Goal: Task Accomplishment & Management: Manage account settings

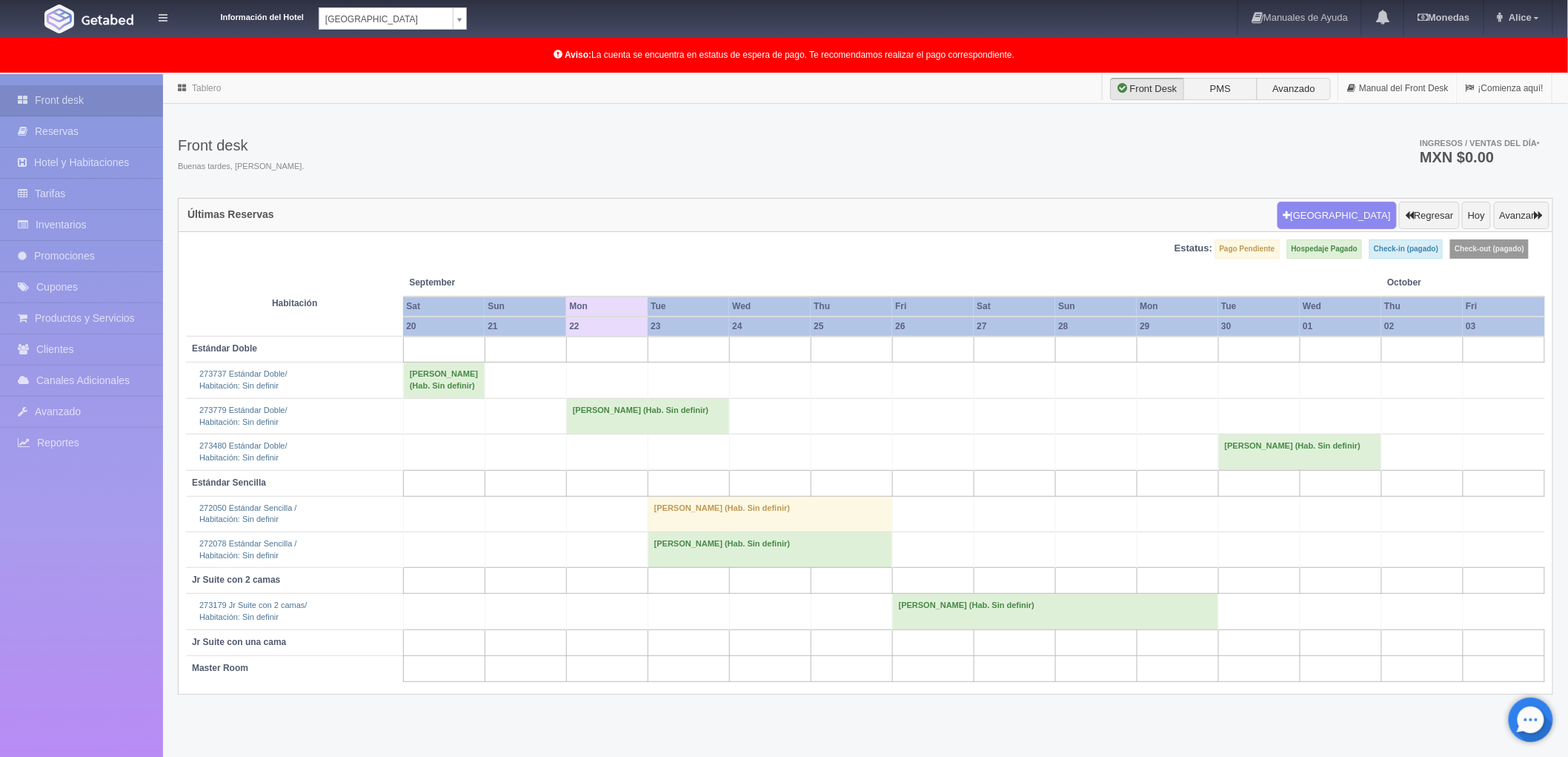
click at [921, 623] on td "[PERSON_NAME] (Hab. Sin definir)" at bounding box center [1055, 612] width 326 height 36
click at [1048, 578] on link "Más Información" at bounding box center [1055, 582] width 66 height 10
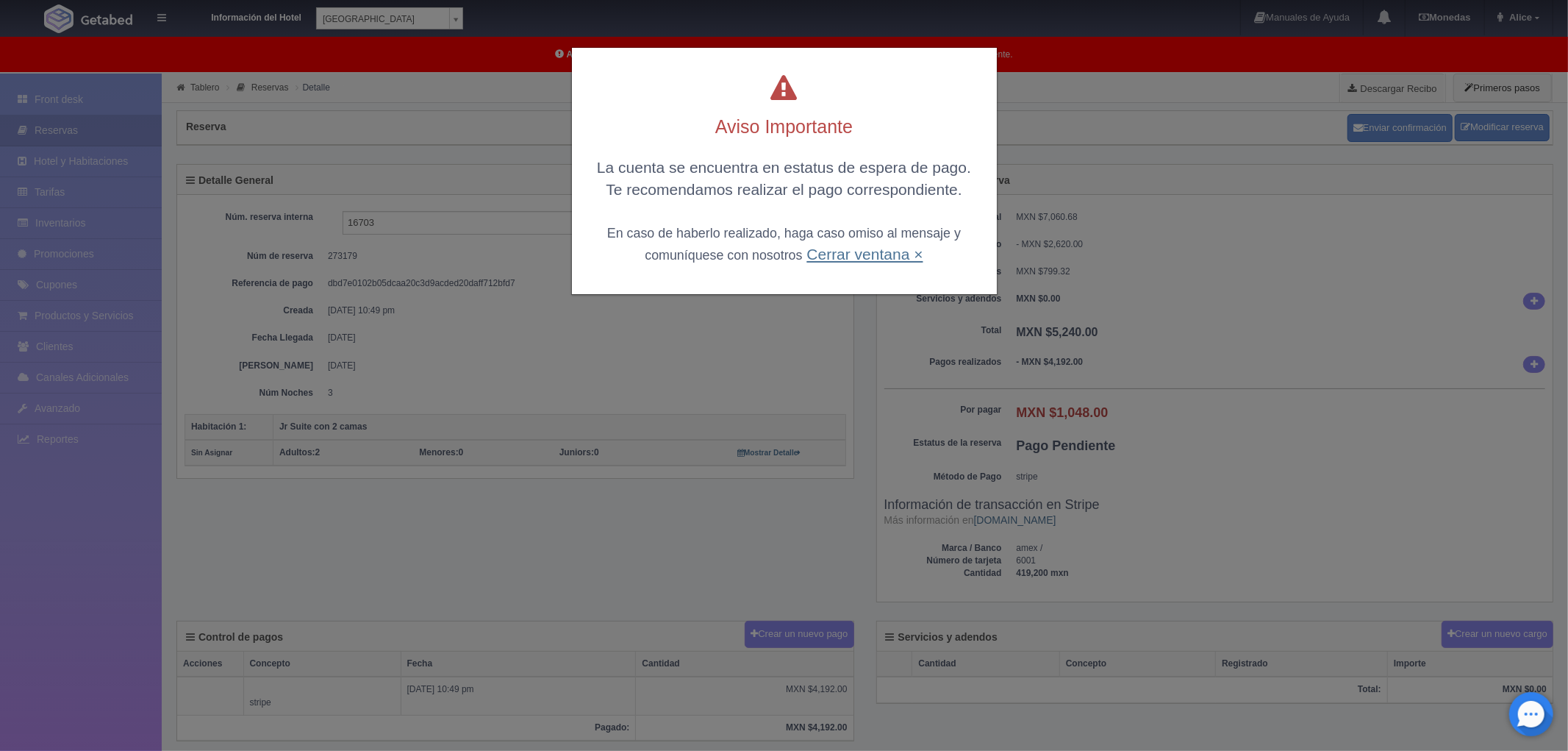
click at [897, 256] on link "Cerrar ventana ×" at bounding box center [864, 254] width 116 height 17
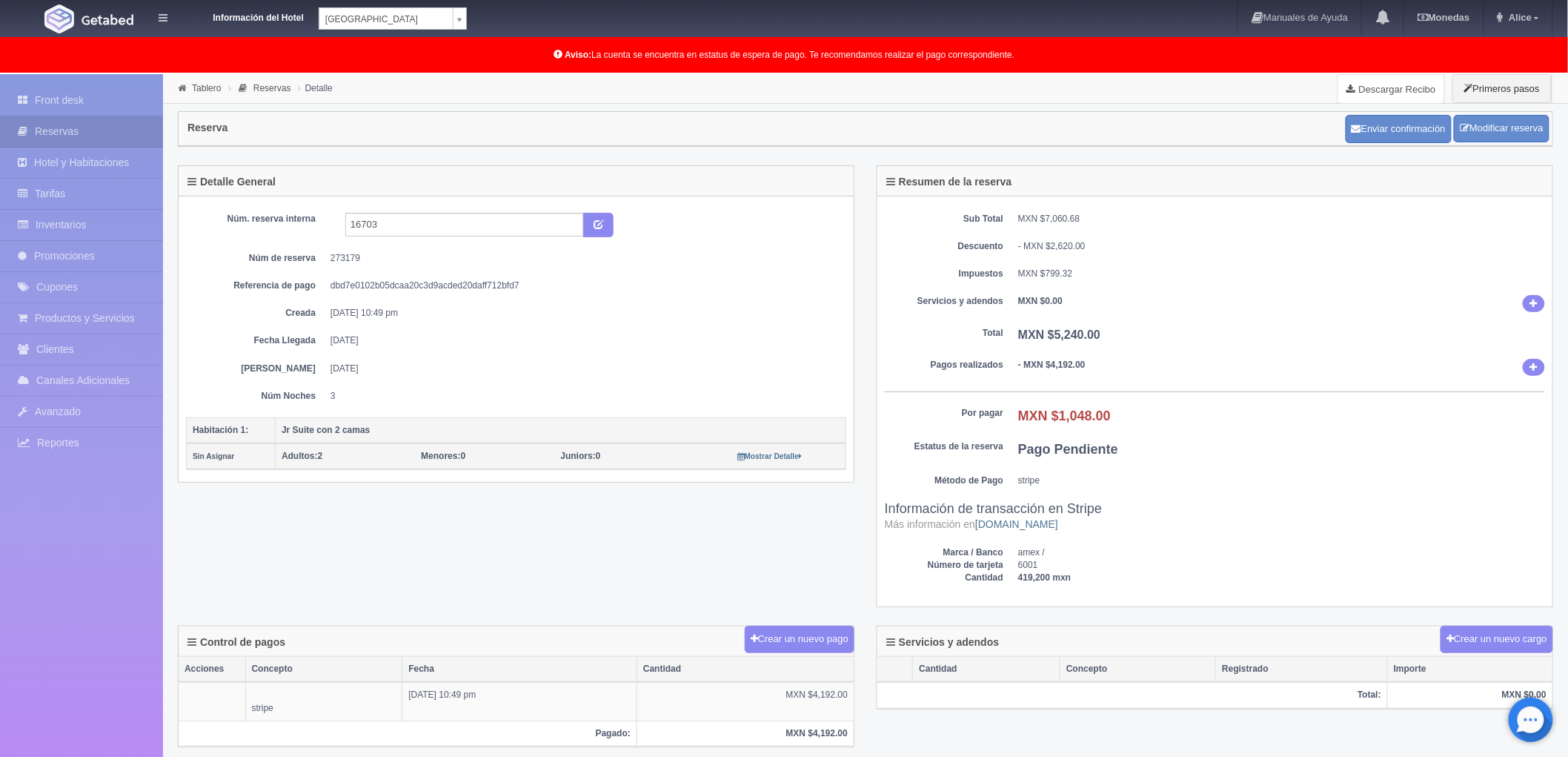
click at [1378, 91] on link "Descargar Recibo" at bounding box center [1391, 89] width 106 height 29
click at [1383, 87] on link "Descargar Recibo" at bounding box center [1391, 89] width 106 height 29
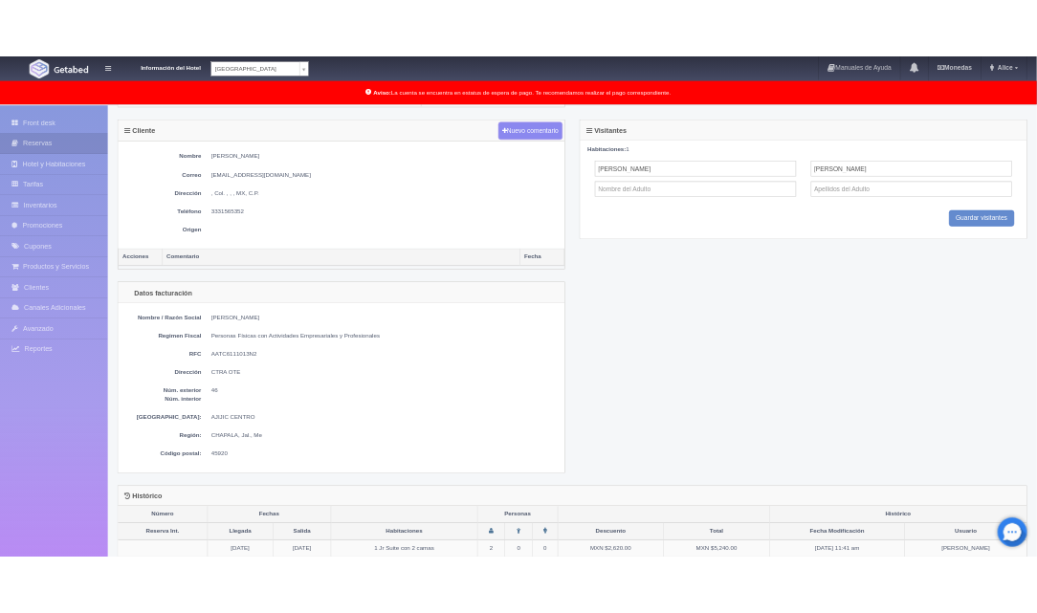
scroll to position [1085, 0]
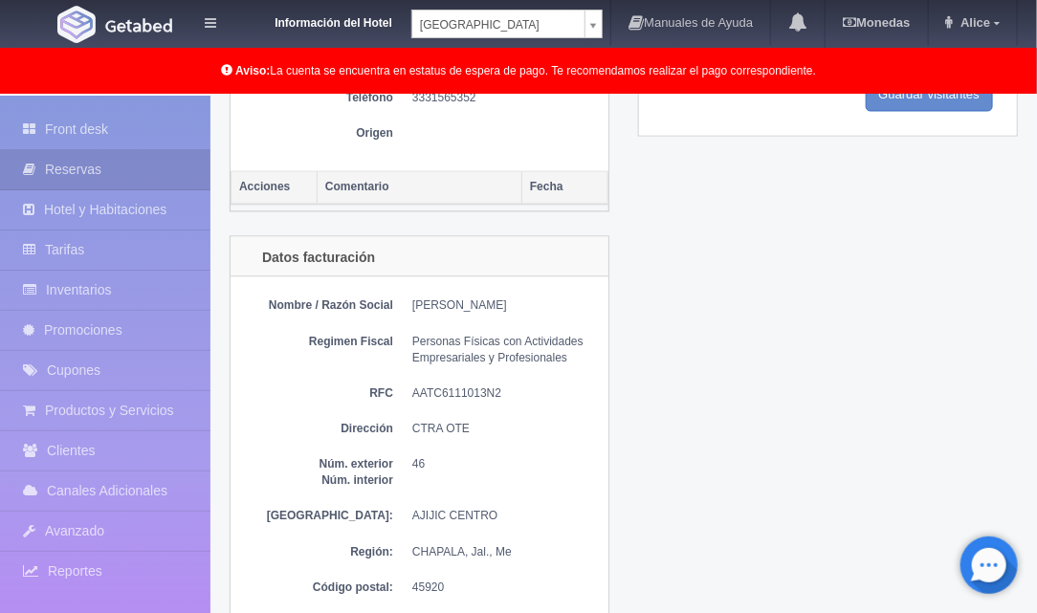
click at [409, 387] on dl "RFC AATC6111013N2" at bounding box center [419, 395] width 359 height 16
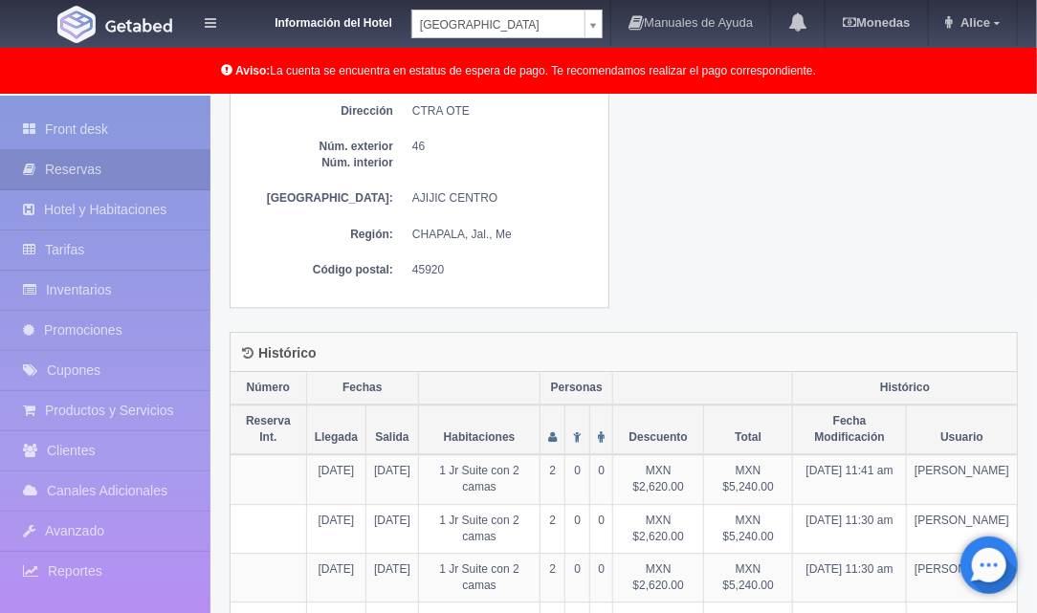
scroll to position [979, 0]
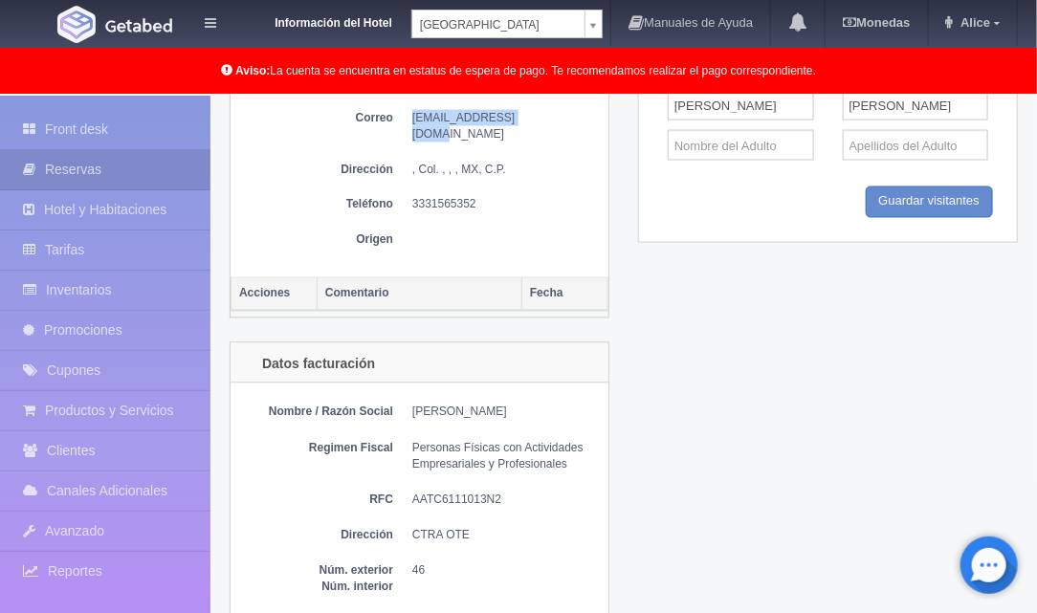
drag, startPoint x: 412, startPoint y: 117, endPoint x: 523, endPoint y: 117, distance: 111.0
click at [523, 117] on dd "carloseat@icloud.com" at bounding box center [505, 126] width 187 height 33
copy dd "carloseat@icloud.com"
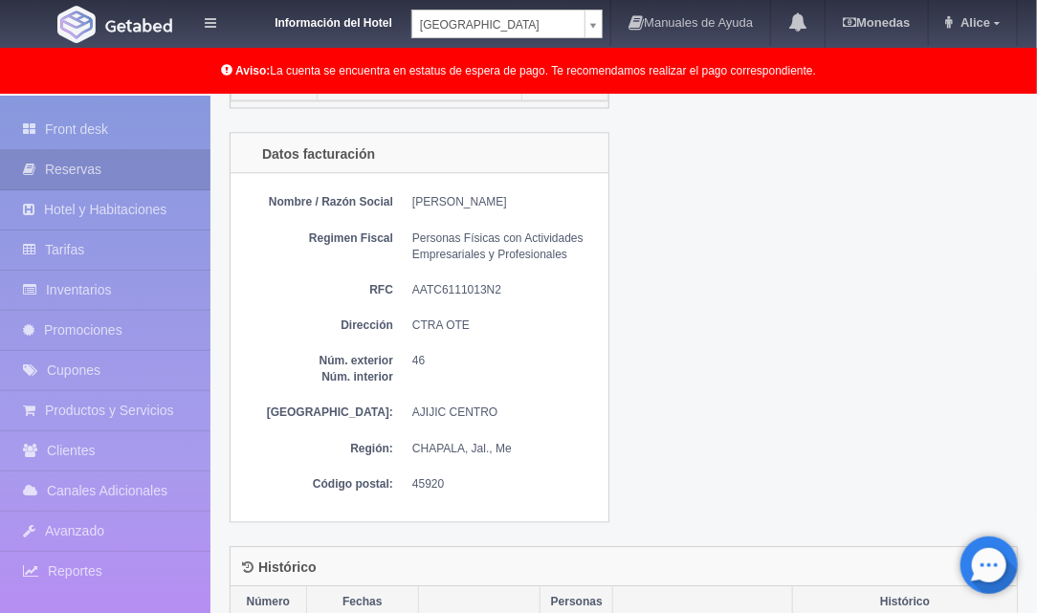
scroll to position [1191, 0]
click at [695, 409] on div "Datos facturación Nombre / Razón Social CARLOS EDUARDO ALFARO TAMEZ Regimen Fis…" at bounding box center [623, 336] width 817 height 413
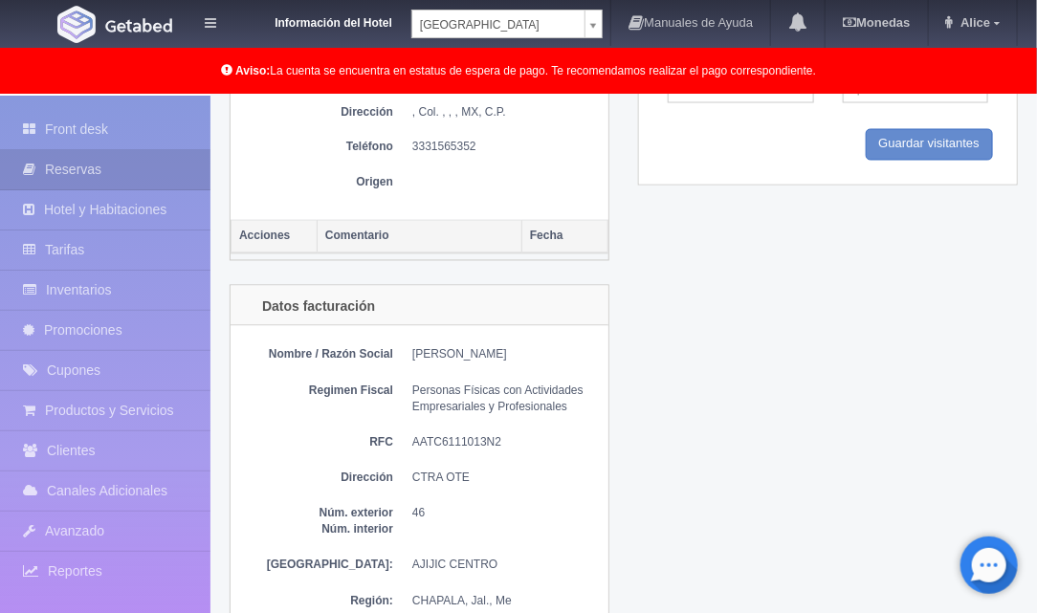
scroll to position [1293, 0]
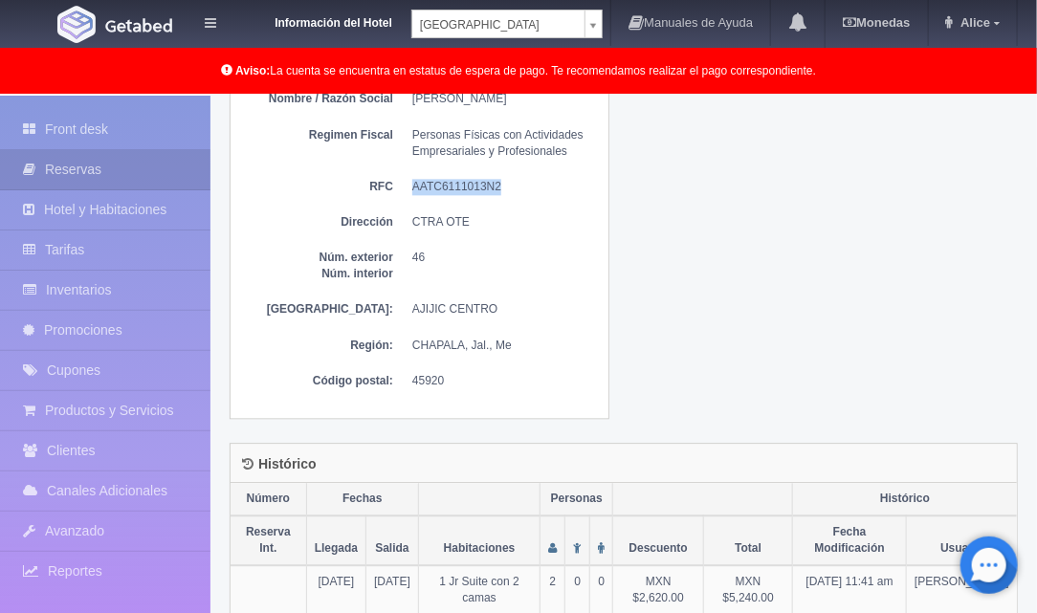
drag, startPoint x: 411, startPoint y: 182, endPoint x: 501, endPoint y: 184, distance: 90.0
click at [501, 184] on dl "RFC AATC6111013N2" at bounding box center [419, 187] width 359 height 16
copy dd "AATC6111013N2"
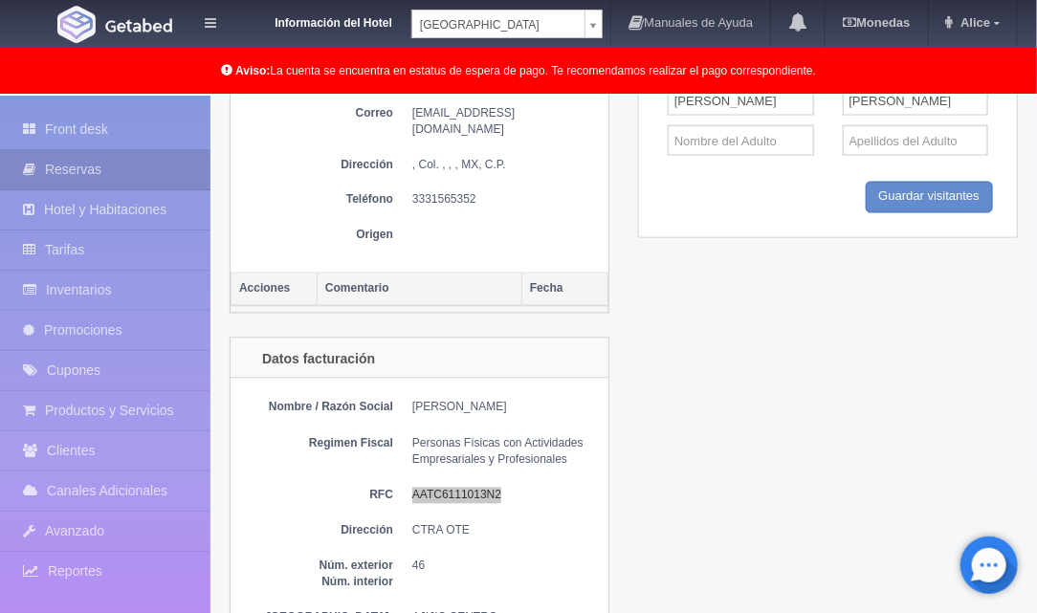
scroll to position [973, 0]
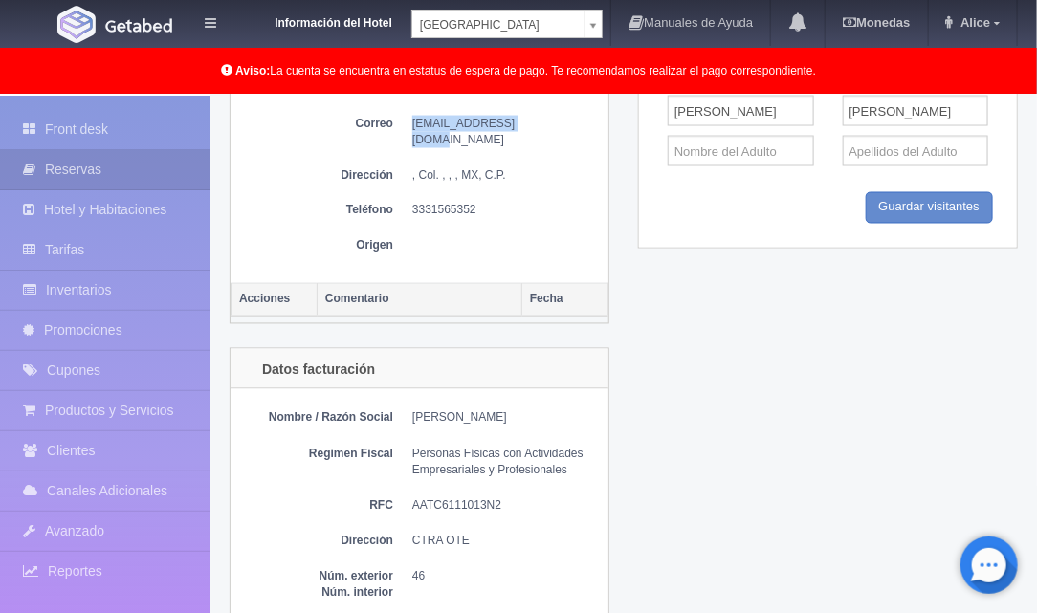
drag, startPoint x: 413, startPoint y: 122, endPoint x: 527, endPoint y: 128, distance: 114.1
click at [527, 128] on dd "carloseat@icloud.com" at bounding box center [505, 132] width 187 height 33
copy dd "carloseat@icloud.com"
